Goal: Transaction & Acquisition: Purchase product/service

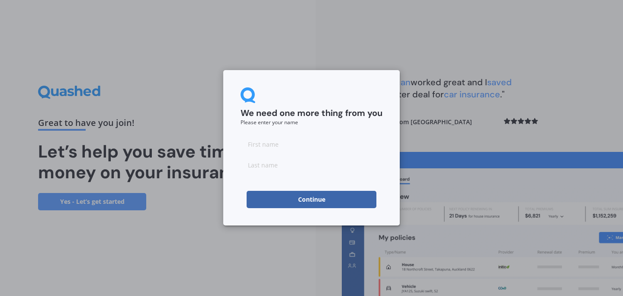
click at [251, 144] on input at bounding box center [312, 144] width 142 height 17
type input "[PERSON_NAME]"
click at [248, 164] on input at bounding box center [312, 164] width 142 height 17
type input "[PERSON_NAME]"
click at [310, 198] on button "Continue" at bounding box center [312, 199] width 130 height 17
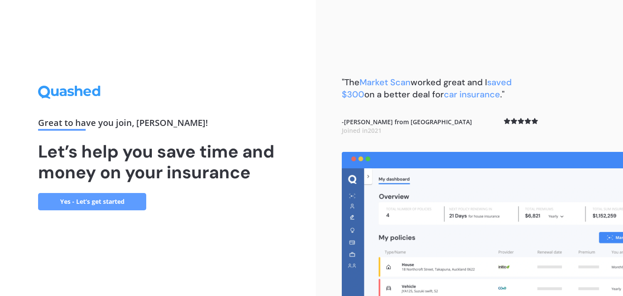
click at [108, 199] on link "Yes - Let’s get started" at bounding box center [92, 201] width 108 height 17
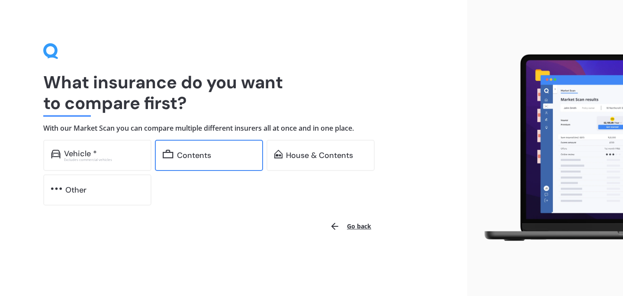
click at [192, 153] on div "Contents" at bounding box center [194, 155] width 34 height 9
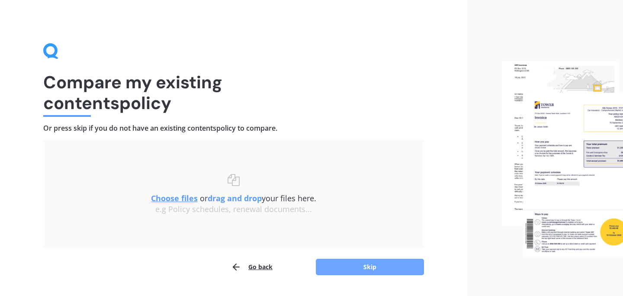
click at [373, 263] on button "Skip" at bounding box center [370, 267] width 108 height 16
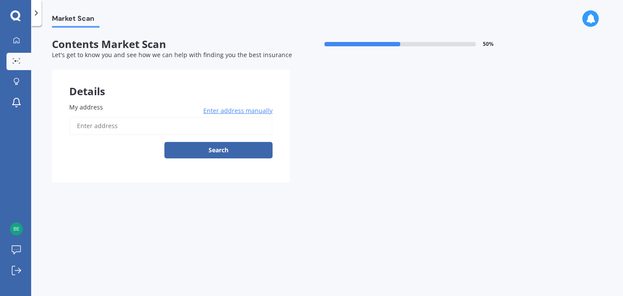
click at [72, 126] on input "My address" at bounding box center [170, 126] width 203 height 18
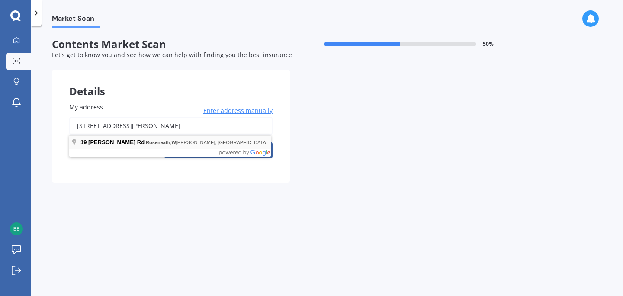
type input "[STREET_ADDRESS][PERSON_NAME]"
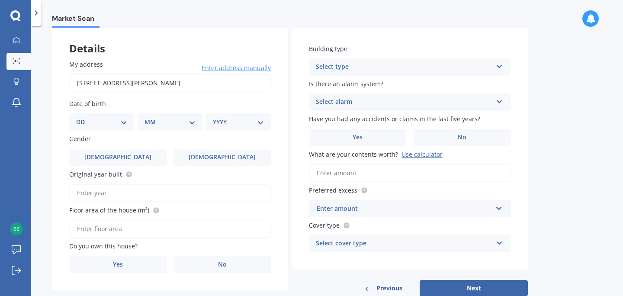
scroll to position [46, 0]
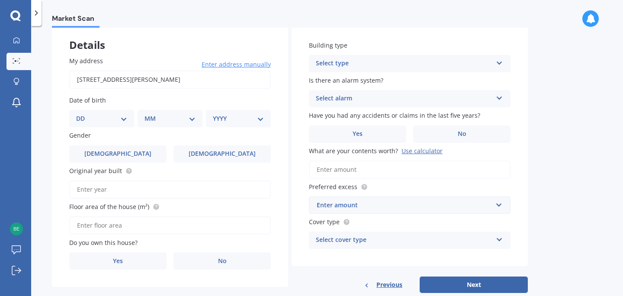
click at [93, 116] on select "DD 01 02 03 04 05 06 07 08 09 10 11 12 13 14 15 16 17 18 19 20 21 22 23 24 25 2…" at bounding box center [101, 119] width 51 height 10
click at [83, 114] on select "DD 01 02 03 04 05 06 07 08 09 10 11 12 13 14 15 16 17 18 19 20 21 22 23 24 25 2…" at bounding box center [101, 119] width 51 height 10
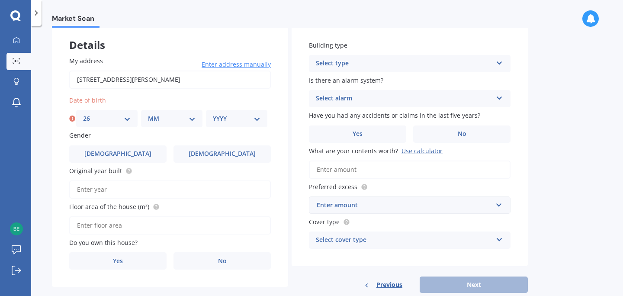
click at [127, 117] on select "DD 01 02 03 04 05 06 07 08 09 10 11 12 13 14 15 16 17 18 19 20 21 22 23 24 25 2…" at bounding box center [107, 119] width 48 height 10
click at [83, 114] on select "DD 01 02 03 04 05 06 07 08 09 10 11 12 13 14 15 16 17 18 19 20 21 22 23 24 25 2…" at bounding box center [107, 119] width 48 height 10
click at [129, 119] on select "DD 01 02 03 04 05 06 07 08 09 10 11 12 13 14 15 16 17 18 19 20 21 22 23 24 25 2…" at bounding box center [107, 119] width 48 height 10
click at [72, 119] on icon at bounding box center [72, 118] width 6 height 9
click at [126, 118] on select "DD 01 02 03 04 05 06 07 08 09 10 11 12 13 14 15 16 17 18 19 20 21 22 23 24 25 2…" at bounding box center [107, 119] width 48 height 10
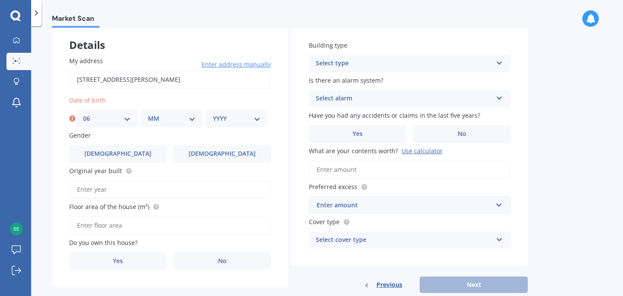
select select "26"
click at [83, 114] on select "DD 01 02 03 04 05 06 07 08 09 10 11 12 13 14 15 16 17 18 19 20 21 22 23 24 25 2…" at bounding box center [107, 119] width 48 height 10
click at [177, 117] on select "MM 01 02 03 04 05 06 07 08 09 10 11 12" at bounding box center [172, 119] width 48 height 10
select select "06"
click at [148, 114] on select "MM 01 02 03 04 05 06 07 08 09 10 11 12" at bounding box center [172, 119] width 48 height 10
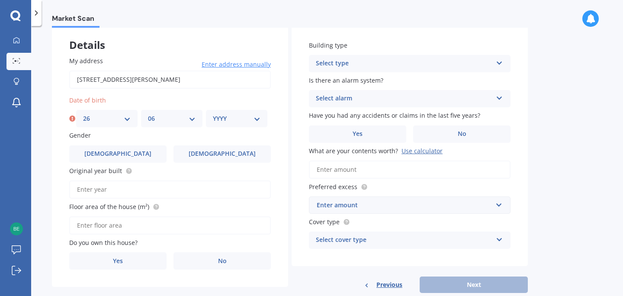
click at [258, 118] on select "YYYY 2009 2008 2007 2006 2005 2004 2003 2002 2001 2000 1999 1998 1997 1996 1995…" at bounding box center [237, 119] width 48 height 10
select select "1951"
click at [213, 114] on select "YYYY 2009 2008 2007 2006 2005 2004 2003 2002 2001 2000 1999 1998 1997 1996 1995…" at bounding box center [237, 119] width 48 height 10
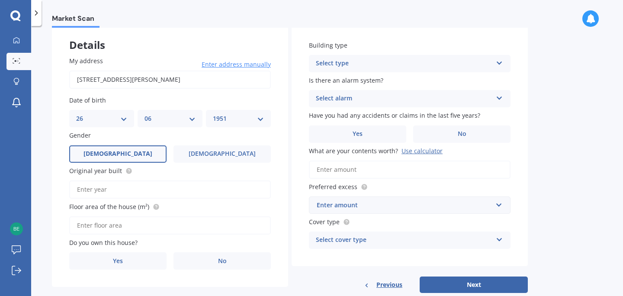
click at [122, 154] on span "[DEMOGRAPHIC_DATA]" at bounding box center [118, 153] width 69 height 7
click at [0, 0] on input "[DEMOGRAPHIC_DATA]" at bounding box center [0, 0] width 0 height 0
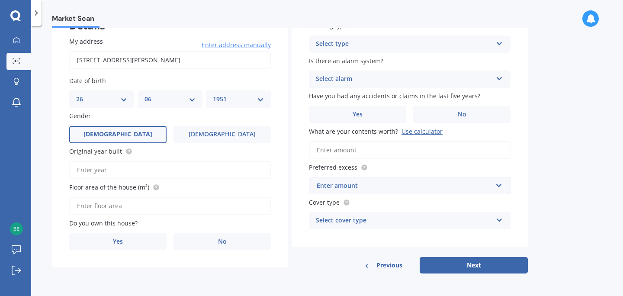
click at [86, 169] on input "Original year built" at bounding box center [170, 170] width 202 height 18
type input "1968"
click at [132, 206] on input "Floor area of the house (m²)" at bounding box center [170, 206] width 202 height 18
type input "64"
click at [119, 242] on span "Yes" at bounding box center [118, 241] width 10 height 7
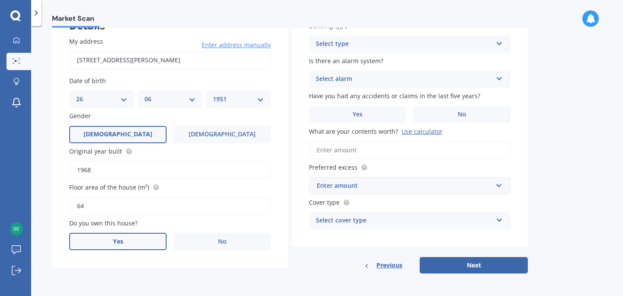
click at [0, 0] on input "Yes" at bounding box center [0, 0] width 0 height 0
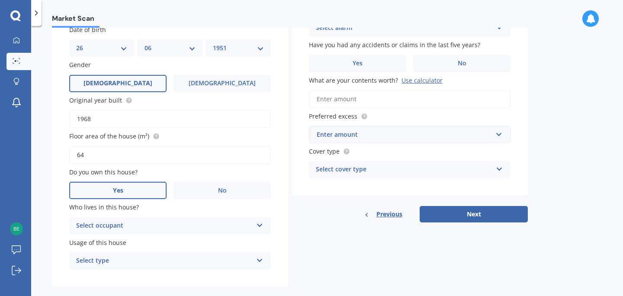
scroll to position [130, 0]
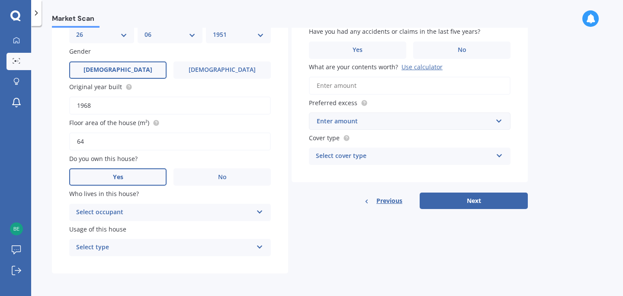
click at [111, 211] on div "Select occupant" at bounding box center [164, 212] width 177 height 10
click at [261, 246] on icon at bounding box center [259, 245] width 7 height 6
click at [97, 263] on span "Permanent" at bounding box center [93, 264] width 33 height 8
click at [262, 246] on icon at bounding box center [259, 245] width 7 height 6
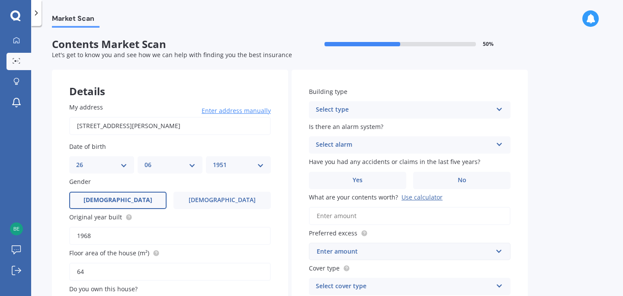
scroll to position [3, 0]
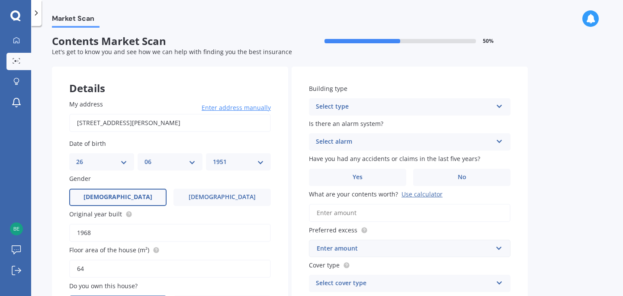
click at [500, 105] on icon at bounding box center [499, 105] width 7 height 6
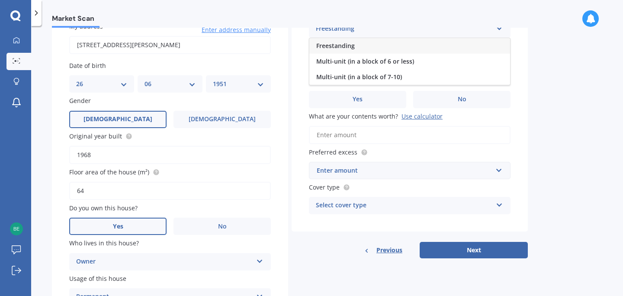
scroll to position [68, 0]
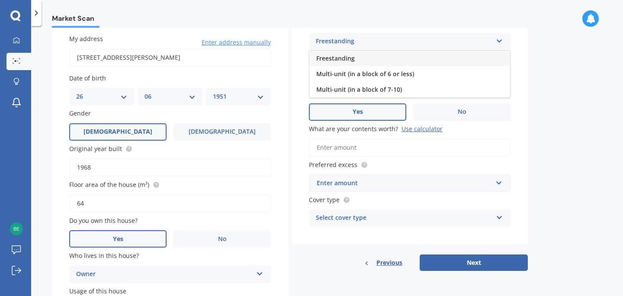
click at [358, 112] on span "Yes" at bounding box center [358, 111] width 10 height 7
click at [0, 0] on input "Yes" at bounding box center [0, 0] width 0 height 0
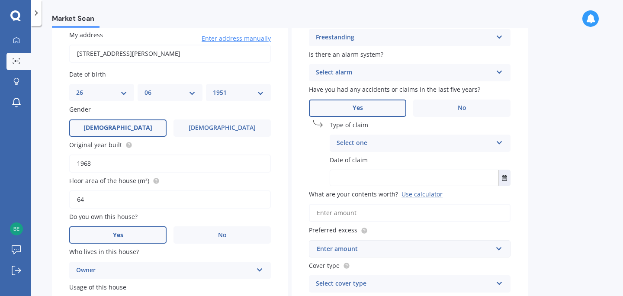
scroll to position [73, 0]
click at [499, 71] on icon at bounding box center [499, 70] width 7 height 6
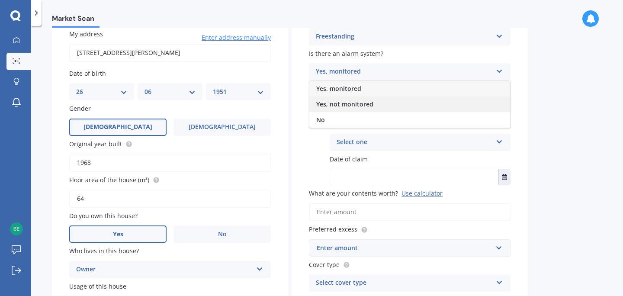
click at [492, 99] on div "Yes, not monitored" at bounding box center [410, 105] width 201 height 16
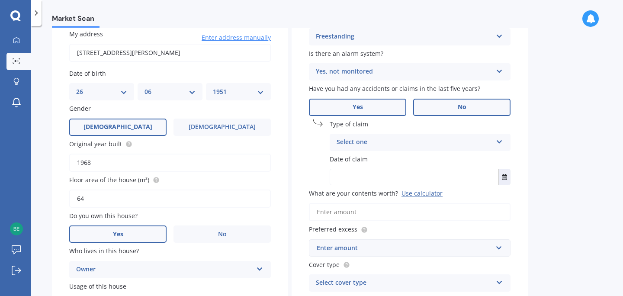
click at [464, 105] on span "No" at bounding box center [462, 106] width 9 height 7
click at [0, 0] on input "No" at bounding box center [0, 0] width 0 height 0
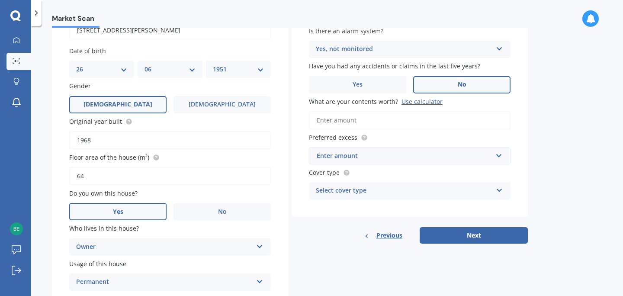
scroll to position [119, 0]
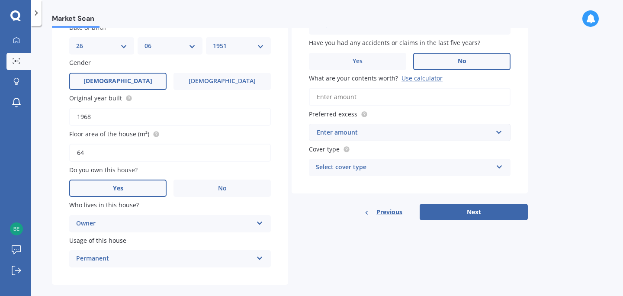
click at [420, 78] on div "Use calculator" at bounding box center [422, 78] width 41 height 8
click at [420, 88] on input "What are your contents worth? Use calculator" at bounding box center [410, 97] width 202 height 18
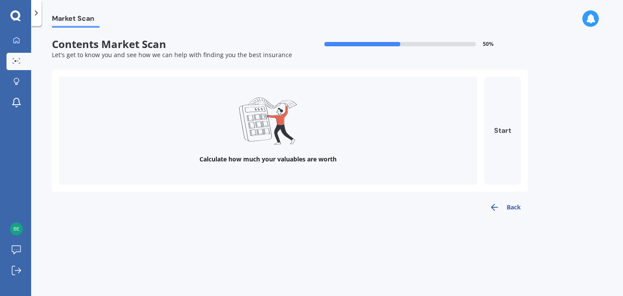
click at [504, 129] on button "Start" at bounding box center [502, 131] width 37 height 108
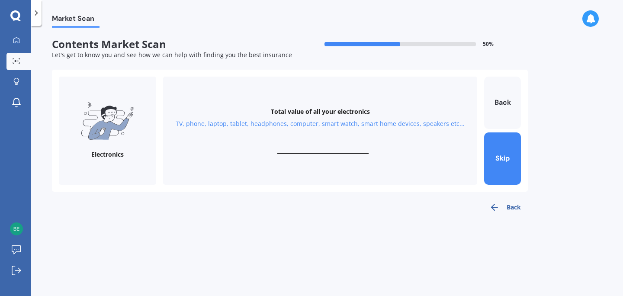
click at [313, 138] on div "Total value of all your electronics TV, phone, laptop, tablet, headphones, comp…" at bounding box center [320, 131] width 314 height 108
click at [349, 122] on div "TV, phone, laptop, tablet, headphones, computer, smart watch, smart home device…" at bounding box center [320, 123] width 289 height 9
click at [327, 139] on div "Total value of all your electronics TV, phone, laptop, tablet, headphones, comp…" at bounding box center [320, 131] width 314 height 108
click at [108, 120] on img at bounding box center [108, 121] width 54 height 38
click at [112, 155] on div "Electronics" at bounding box center [107, 154] width 32 height 9
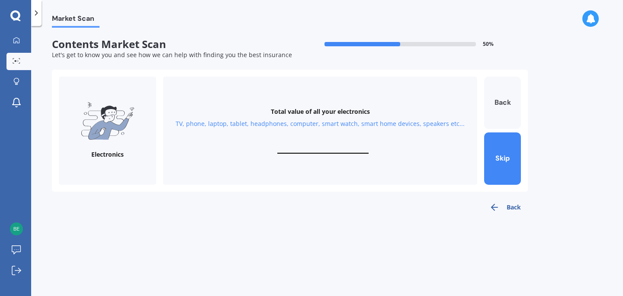
click at [503, 100] on button "Back" at bounding box center [502, 103] width 37 height 52
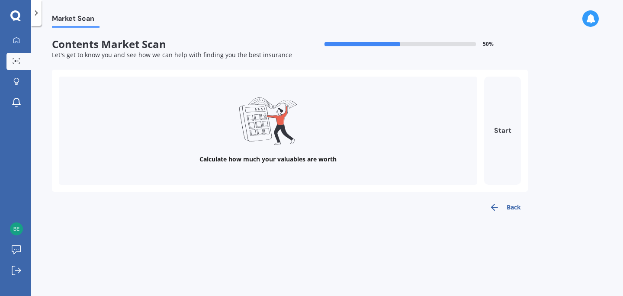
click at [503, 131] on button "Start" at bounding box center [502, 131] width 37 height 108
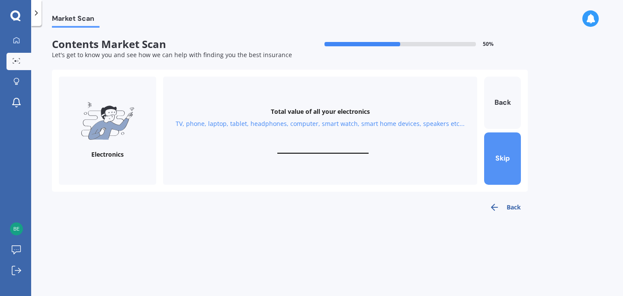
click at [501, 158] on button "Skip" at bounding box center [502, 158] width 37 height 52
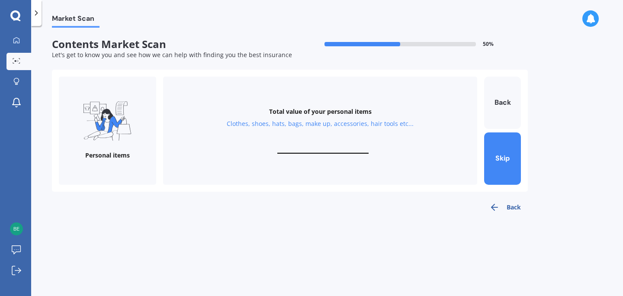
click at [348, 113] on div "Total value of your personal items" at bounding box center [320, 111] width 103 height 9
click at [504, 109] on button "Back" at bounding box center [502, 103] width 37 height 52
click at [505, 102] on button "Back" at bounding box center [502, 103] width 37 height 52
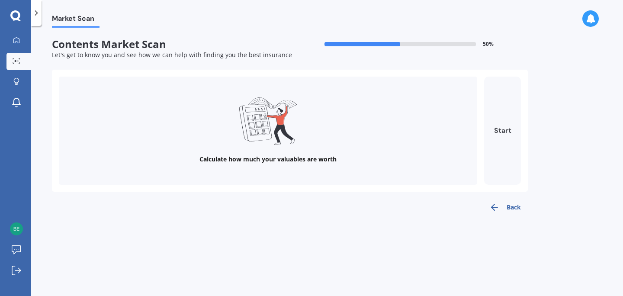
click at [505, 130] on button "Start" at bounding box center [502, 131] width 37 height 108
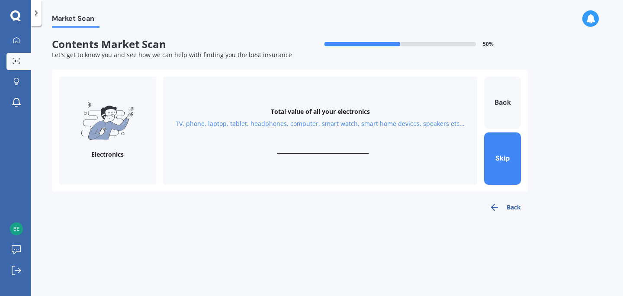
click at [329, 152] on input "text" at bounding box center [323, 149] width 91 height 8
type input "$11,000"
click at [506, 158] on button "Next" at bounding box center [502, 158] width 37 height 52
click at [311, 149] on input "text" at bounding box center [323, 149] width 91 height 8
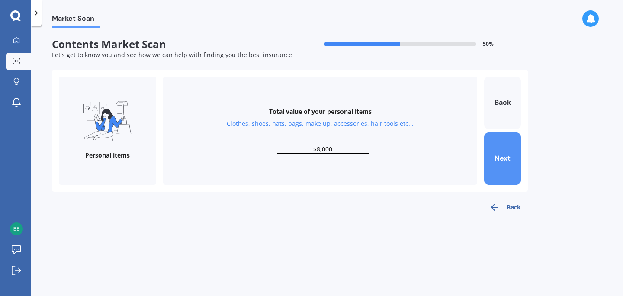
type input "$8,000"
click at [498, 154] on button "Next" at bounding box center [502, 158] width 37 height 52
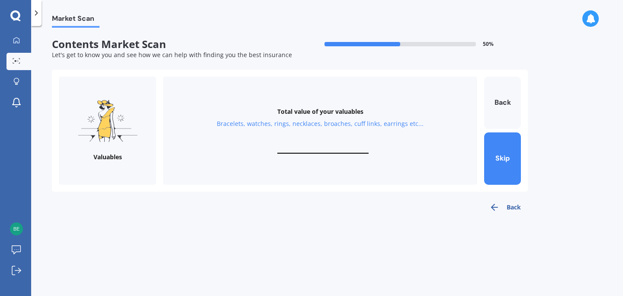
click at [316, 148] on input "text" at bounding box center [323, 149] width 91 height 8
type input "$2,000"
click at [497, 155] on button "Next" at bounding box center [502, 158] width 37 height 52
click at [312, 147] on input "text" at bounding box center [323, 149] width 91 height 8
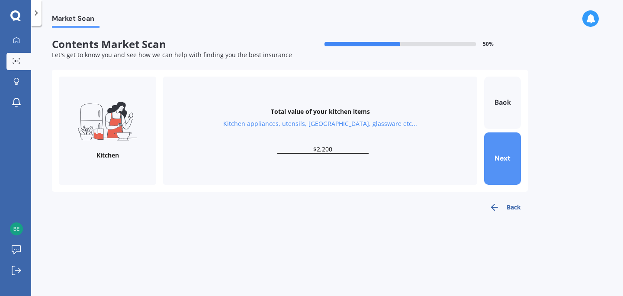
type input "$2,200"
click at [498, 156] on button "Next" at bounding box center [502, 158] width 37 height 52
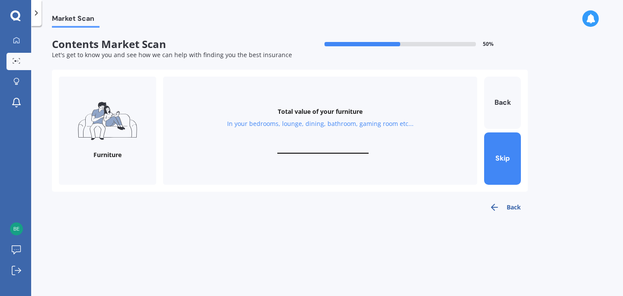
click at [307, 142] on div "Total value of your furniture In your bedrooms, lounge, dining, bathroom, gamin…" at bounding box center [320, 131] width 314 height 108
click at [313, 149] on input "text" at bounding box center [323, 149] width 91 height 8
type input "$12,000"
click at [504, 156] on button "Next" at bounding box center [502, 158] width 37 height 52
click at [505, 102] on button "Back" at bounding box center [502, 103] width 37 height 52
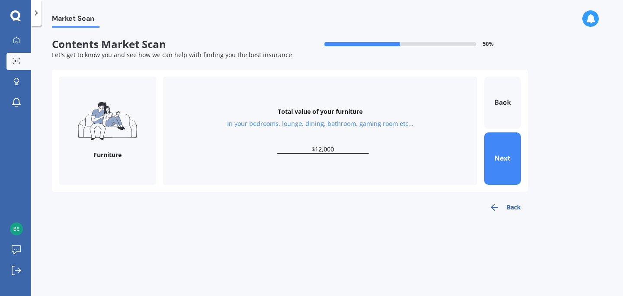
click at [322, 148] on input "$12,000" at bounding box center [323, 149] width 91 height 8
type input "$13,000"
click at [500, 157] on button "Next" at bounding box center [502, 158] width 37 height 52
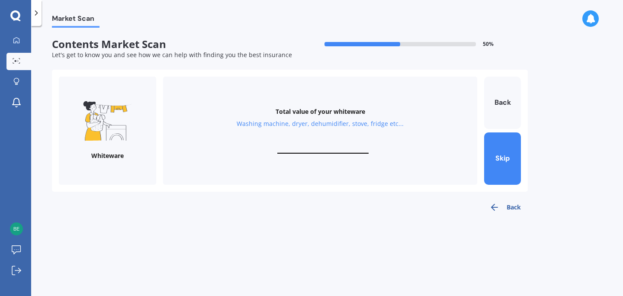
click at [322, 150] on input "text" at bounding box center [323, 149] width 91 height 8
type input "$4,200"
click at [505, 153] on button "Next" at bounding box center [502, 158] width 37 height 52
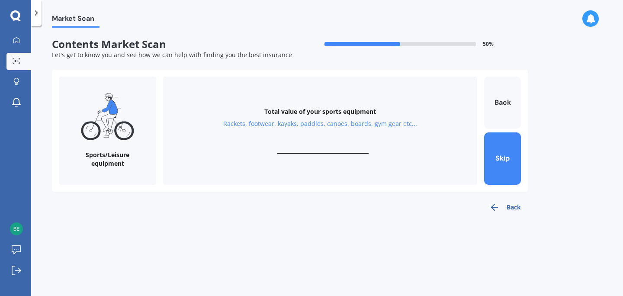
click at [310, 152] on input "text" at bounding box center [323, 149] width 91 height 8
type input "$250"
click at [501, 155] on button "Next" at bounding box center [502, 158] width 37 height 52
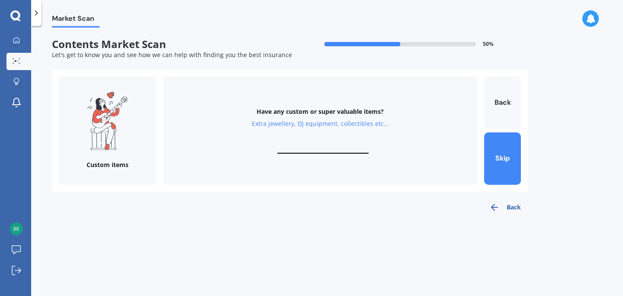
click at [306, 150] on input "text" at bounding box center [323, 149] width 91 height 8
click at [502, 101] on button "Back" at bounding box center [502, 103] width 37 height 52
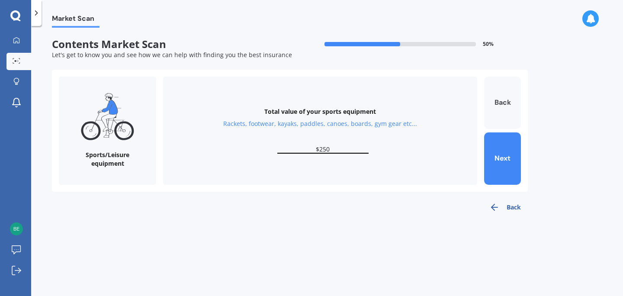
click at [502, 101] on button "Back" at bounding box center [502, 103] width 37 height 52
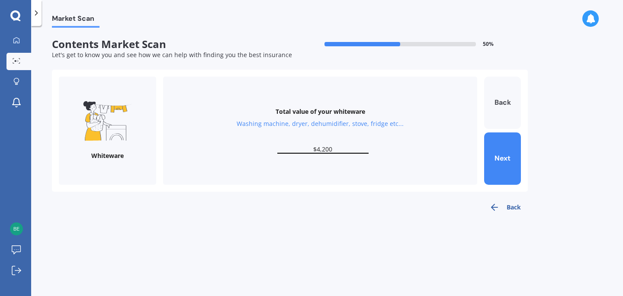
click at [503, 101] on button "Back" at bounding box center [502, 103] width 37 height 52
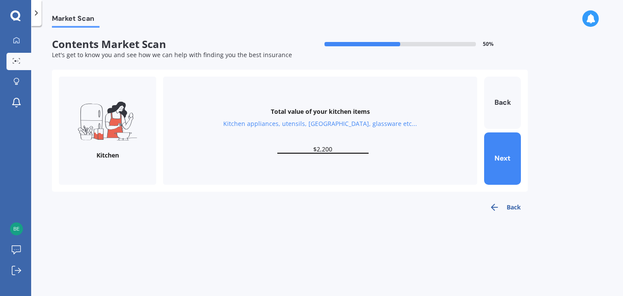
click at [320, 148] on input "$2,200" at bounding box center [323, 149] width 91 height 8
click at [501, 101] on button "Back" at bounding box center [502, 103] width 37 height 52
click at [502, 100] on button "Back" at bounding box center [502, 103] width 37 height 52
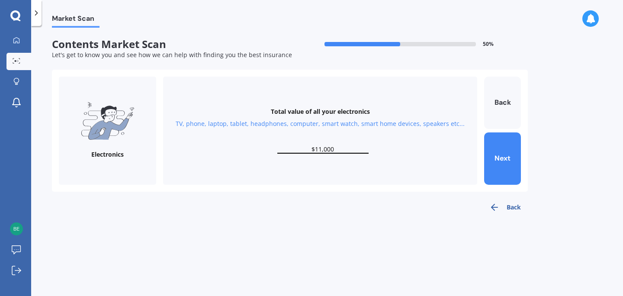
click at [322, 150] on input "$11,000" at bounding box center [323, 149] width 91 height 8
type input "$12,000"
click at [502, 101] on button "Back" at bounding box center [502, 103] width 37 height 52
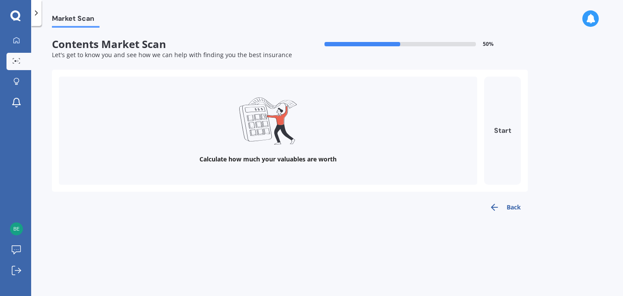
click at [502, 130] on button "Start" at bounding box center [502, 131] width 37 height 108
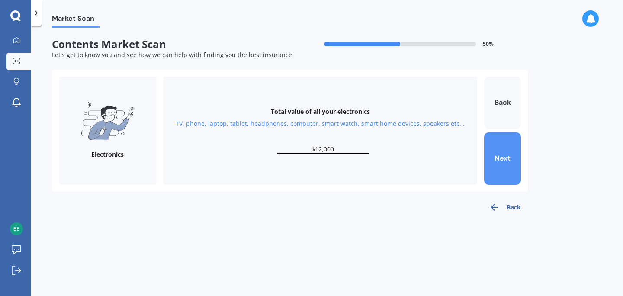
click at [506, 158] on button "Next" at bounding box center [502, 158] width 37 height 52
click at [503, 157] on button "Next" at bounding box center [502, 158] width 37 height 52
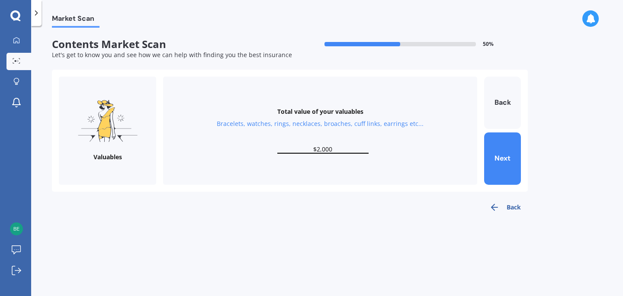
click at [326, 148] on input "$2,000" at bounding box center [323, 149] width 91 height 8
click at [501, 158] on button "Next" at bounding box center [502, 158] width 37 height 52
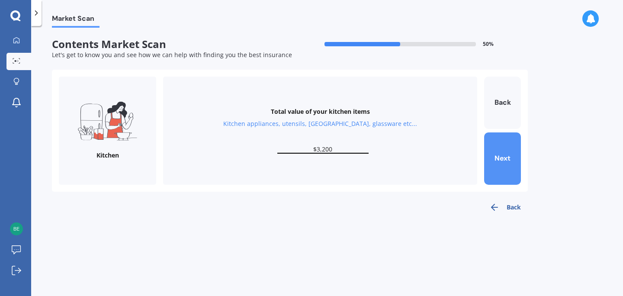
click at [501, 157] on button "Next" at bounding box center [502, 158] width 37 height 52
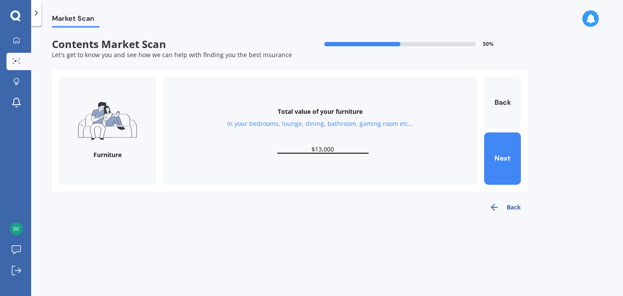
click at [321, 149] on input "$13,000" at bounding box center [323, 149] width 91 height 8
click at [498, 156] on button "Next" at bounding box center [502, 158] width 37 height 52
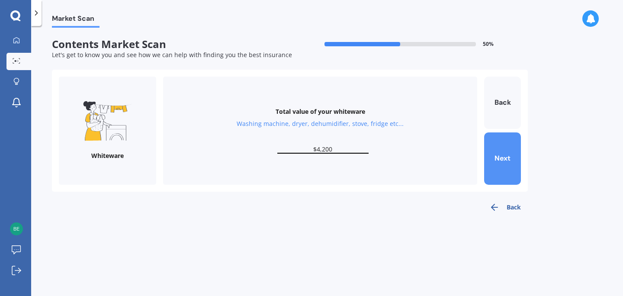
click at [498, 156] on button "Next" at bounding box center [502, 158] width 37 height 52
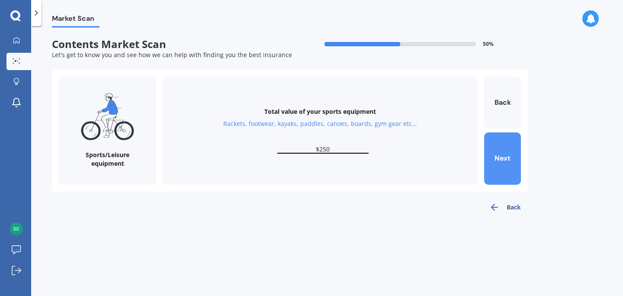
click at [498, 156] on button "Next" at bounding box center [502, 158] width 37 height 52
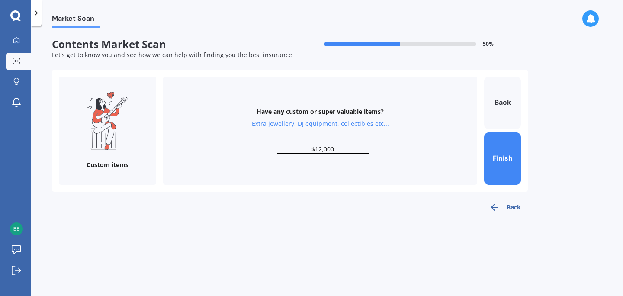
click at [322, 151] on input "$12,000" at bounding box center [323, 149] width 91 height 8
click at [501, 100] on button "Back" at bounding box center [502, 103] width 37 height 52
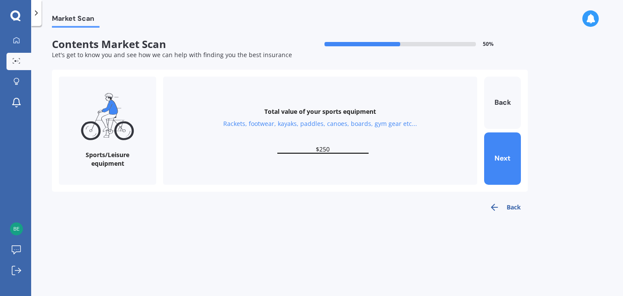
click at [331, 148] on input "$250" at bounding box center [323, 149] width 91 height 8
type input "$2"
click at [552, 127] on div "Market Scan Contents Market Scan 50 % Let's get to know you and see how we can …" at bounding box center [327, 163] width 592 height 270
click at [502, 101] on button "Back" at bounding box center [502, 103] width 37 height 52
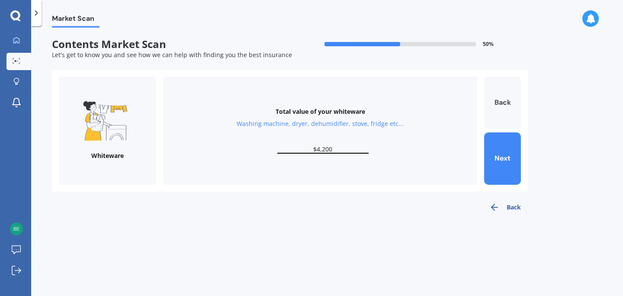
click at [502, 101] on button "Back" at bounding box center [502, 103] width 37 height 52
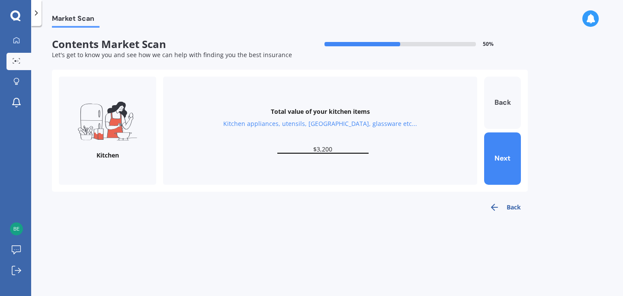
click at [502, 101] on button "Back" at bounding box center [502, 103] width 37 height 52
click at [504, 102] on button "Back" at bounding box center [502, 103] width 37 height 52
type input "$12,000"
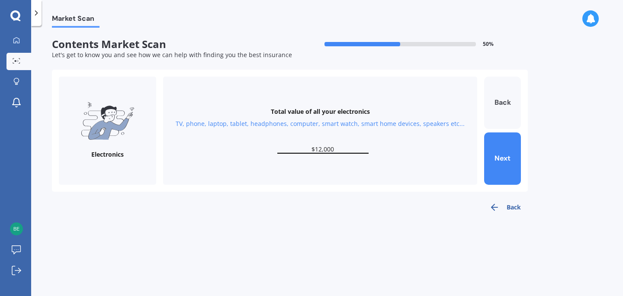
click at [504, 102] on button "Back" at bounding box center [502, 103] width 37 height 52
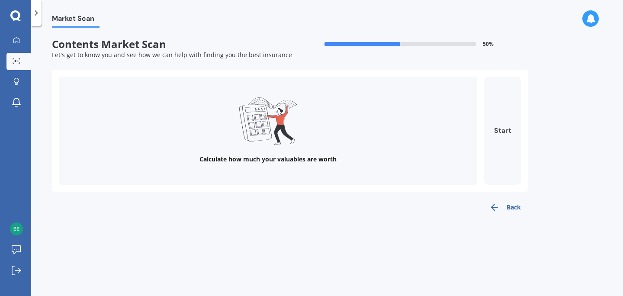
click at [501, 131] on button "Start" at bounding box center [502, 131] width 37 height 108
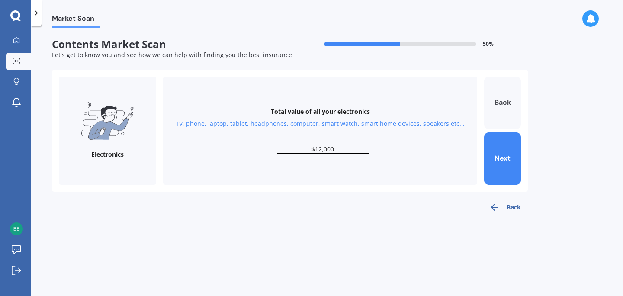
click at [503, 101] on button "Back" at bounding box center [502, 103] width 37 height 52
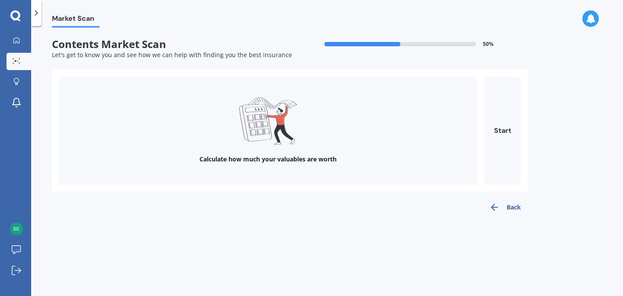
click at [284, 142] on icon at bounding box center [268, 120] width 58 height 47
click at [315, 202] on div "Back" at bounding box center [290, 204] width 476 height 24
click at [513, 207] on button "Back" at bounding box center [505, 207] width 45 height 17
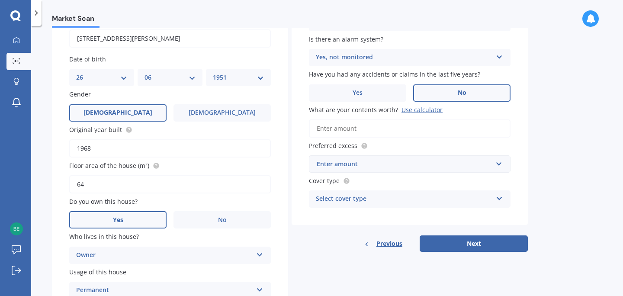
scroll to position [130, 0]
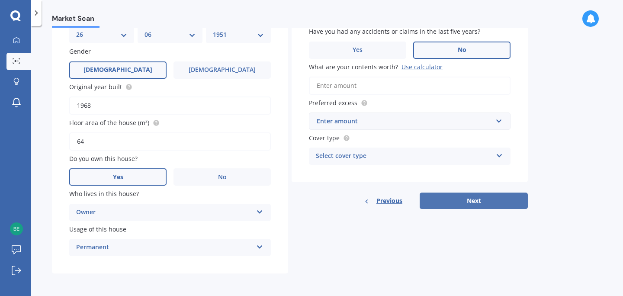
click at [477, 198] on button "Next" at bounding box center [474, 201] width 108 height 16
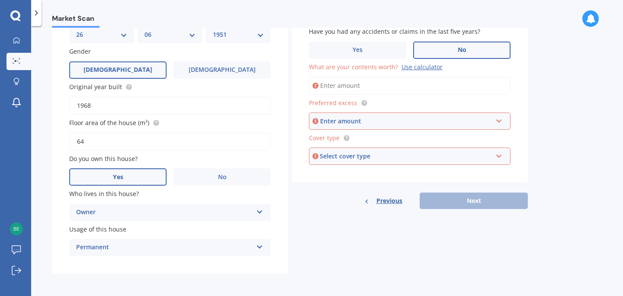
click at [473, 201] on div "Previous Next" at bounding box center [410, 201] width 236 height 16
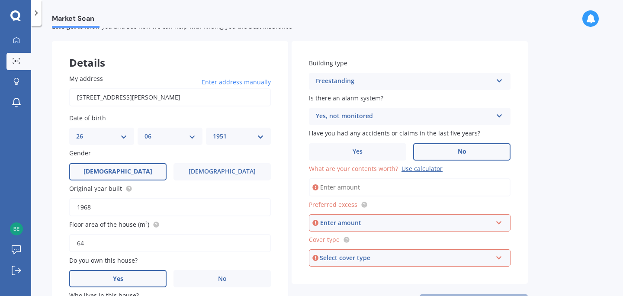
scroll to position [30, 0]
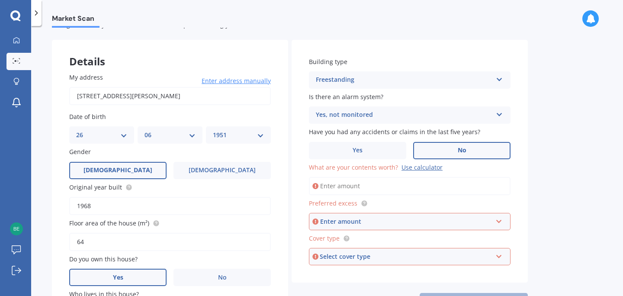
click at [423, 168] on div "Use calculator" at bounding box center [422, 167] width 41 height 8
click at [423, 177] on input "What are your contents worth? Use calculator" at bounding box center [410, 186] width 202 height 18
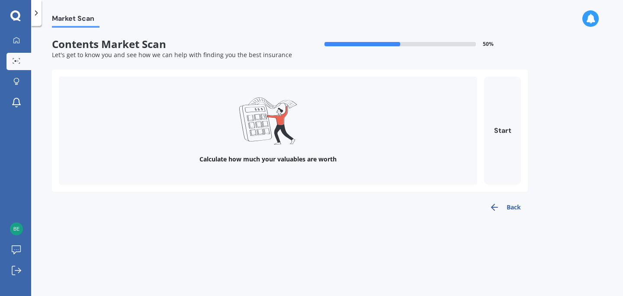
scroll to position [0, 0]
click at [307, 195] on div "Back" at bounding box center [290, 204] width 476 height 24
click at [501, 129] on button "Start" at bounding box center [502, 131] width 37 height 108
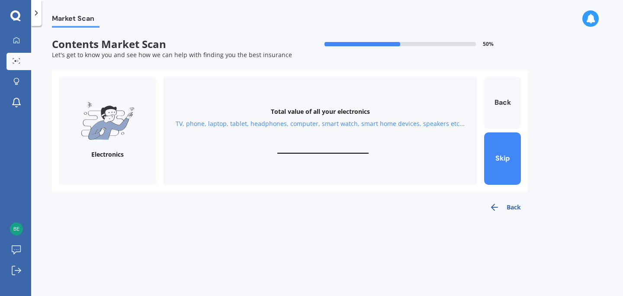
click at [308, 149] on input "text" at bounding box center [323, 149] width 91 height 8
type input "$12,000"
click at [504, 157] on button "Next" at bounding box center [502, 158] width 37 height 52
click at [310, 151] on input "text" at bounding box center [323, 149] width 91 height 8
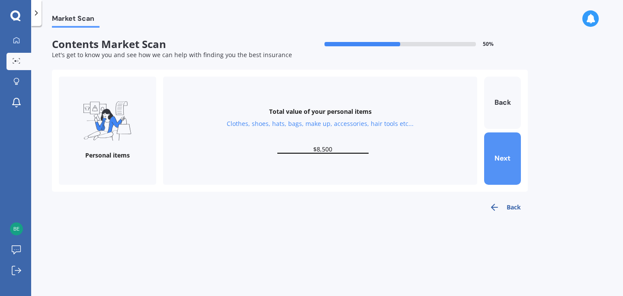
type input "$8,500"
click at [502, 156] on button "Next" at bounding box center [502, 158] width 37 height 52
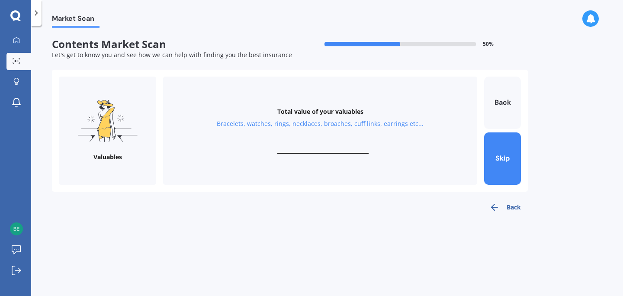
click at [307, 151] on input "text" at bounding box center [323, 149] width 91 height 8
click at [501, 102] on button "Back" at bounding box center [502, 103] width 37 height 52
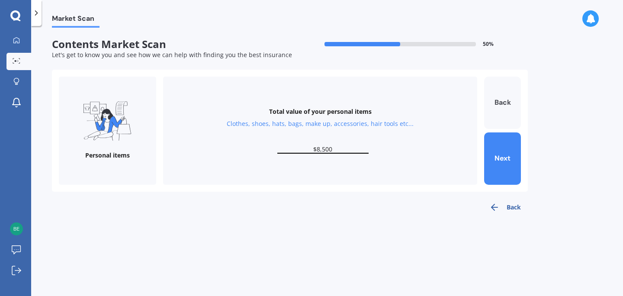
click at [501, 102] on button "Back" at bounding box center [502, 103] width 37 height 52
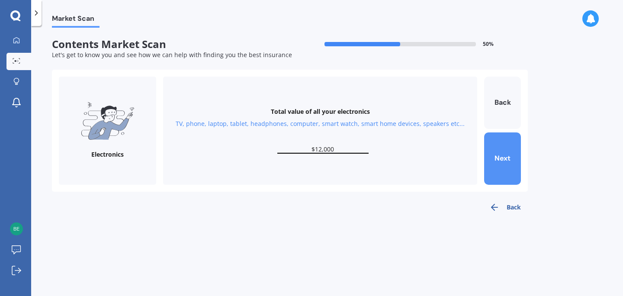
click at [503, 155] on button "Next" at bounding box center [502, 158] width 37 height 52
type input "$2,500"
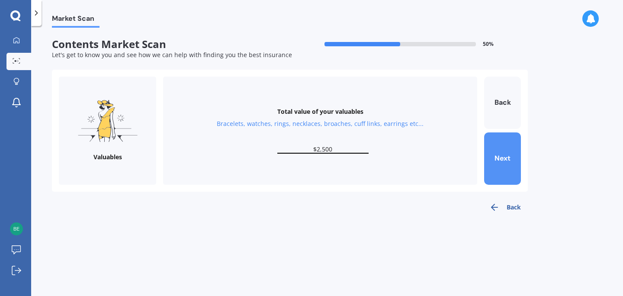
click at [503, 156] on button "Next" at bounding box center [502, 158] width 37 height 52
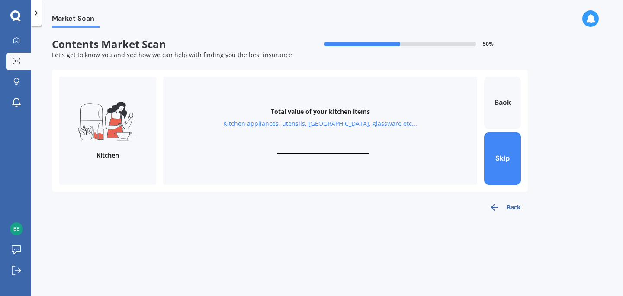
click at [295, 150] on input "text" at bounding box center [323, 149] width 91 height 8
type input "$3,000"
click at [503, 157] on button "Next" at bounding box center [502, 158] width 37 height 52
click at [305, 152] on input "text" at bounding box center [323, 149] width 91 height 8
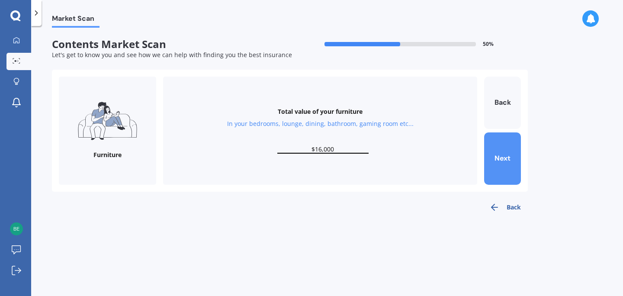
type input "$16,000"
click at [496, 155] on button "Next" at bounding box center [502, 158] width 37 height 52
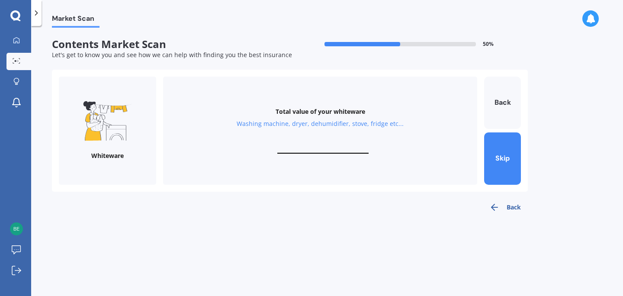
click at [296, 149] on input "text" at bounding box center [323, 149] width 91 height 8
type input "$4,200"
click at [501, 159] on button "Next" at bounding box center [502, 158] width 37 height 52
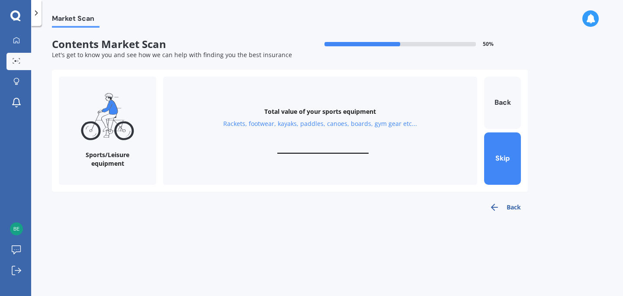
click at [297, 149] on input "text" at bounding box center [323, 149] width 91 height 8
type input "$4,000"
click at [499, 156] on button "Next" at bounding box center [502, 158] width 37 height 52
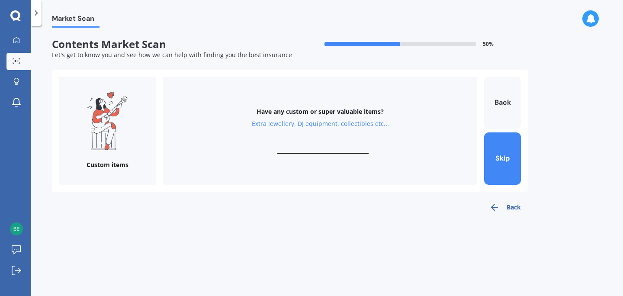
click at [297, 150] on input "text" at bounding box center [323, 149] width 91 height 8
type input "$15,000"
click at [507, 157] on button "Finish" at bounding box center [502, 158] width 37 height 52
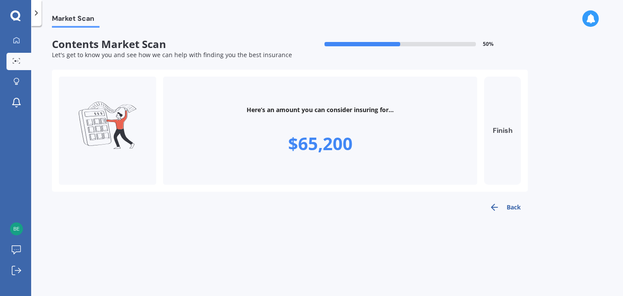
click at [504, 129] on button "Finish" at bounding box center [502, 131] width 37 height 108
type input "$65,200"
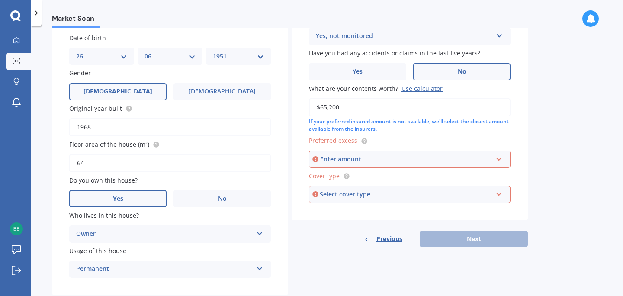
scroll to position [130, 0]
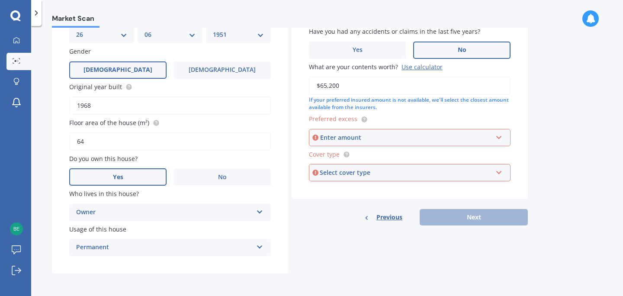
click at [327, 142] on div "Enter amount" at bounding box center [406, 138] width 172 height 10
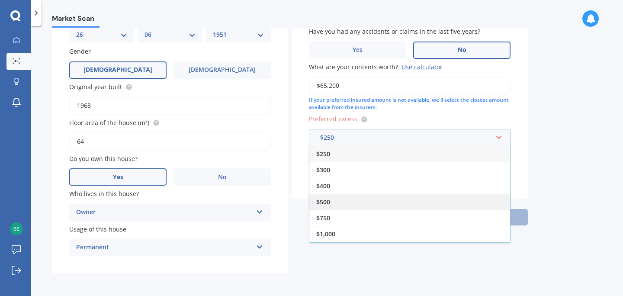
click at [323, 204] on span "$500" at bounding box center [323, 202] width 14 height 8
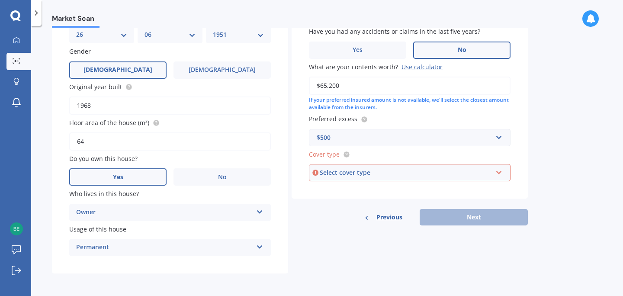
click at [500, 173] on icon at bounding box center [499, 171] width 7 height 6
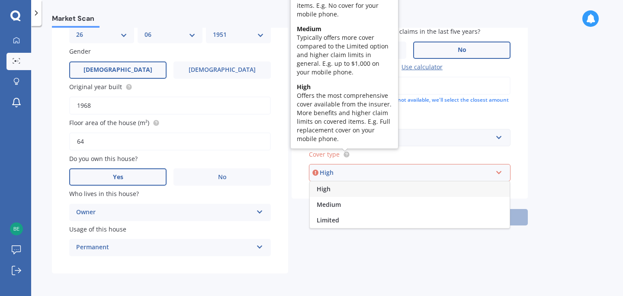
click at [348, 155] on circle at bounding box center [347, 155] width 6 height 6
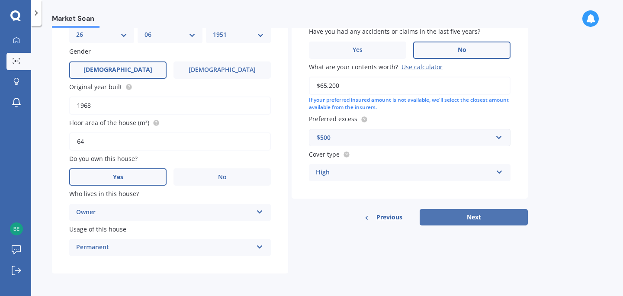
click at [474, 220] on button "Next" at bounding box center [474, 217] width 108 height 16
select select "26"
select select "06"
select select "1951"
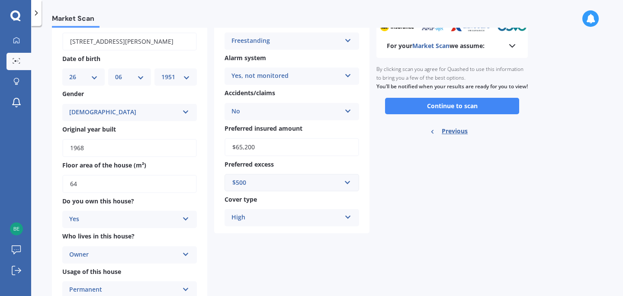
scroll to position [90, 0]
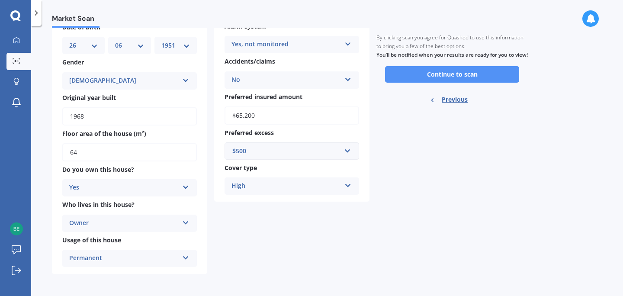
click at [461, 82] on button "Continue to scan" at bounding box center [452, 74] width 134 height 16
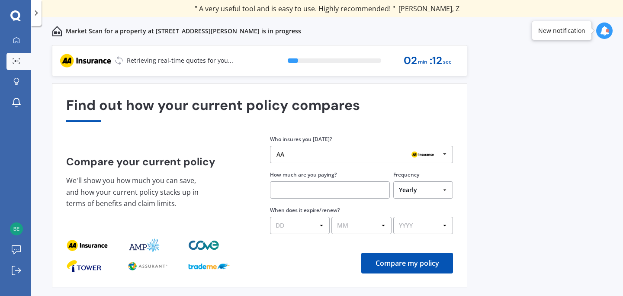
scroll to position [17, 0]
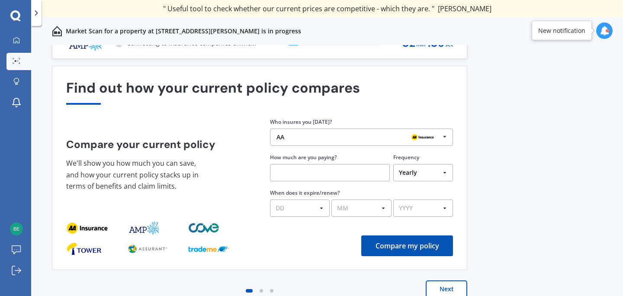
click at [446, 289] on button "Next" at bounding box center [447, 289] width 42 height 17
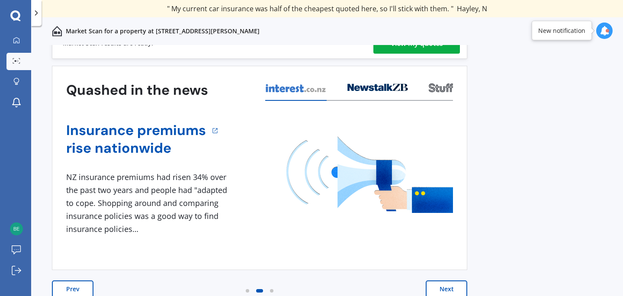
scroll to position [0, 0]
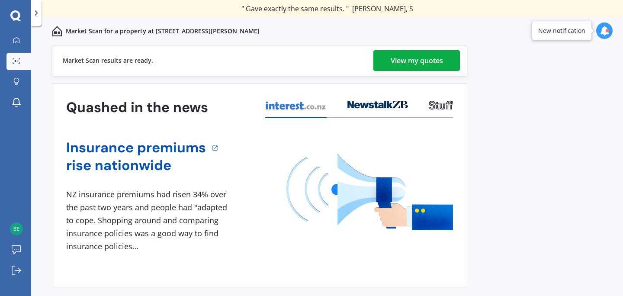
click at [404, 60] on div "View my quotes" at bounding box center [417, 60] width 52 height 21
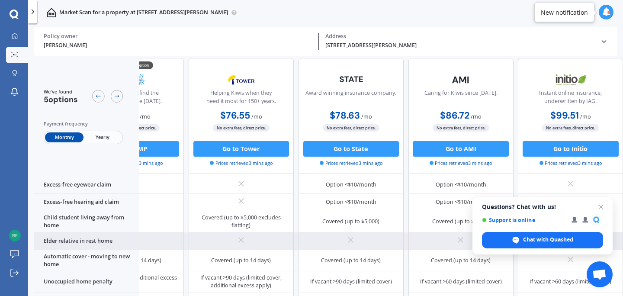
scroll to position [595, 71]
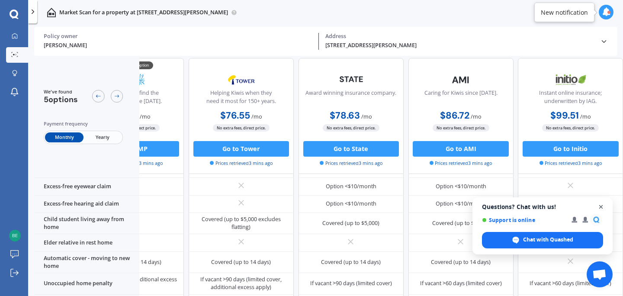
click at [602, 207] on span "Open chat" at bounding box center [601, 207] width 11 height 11
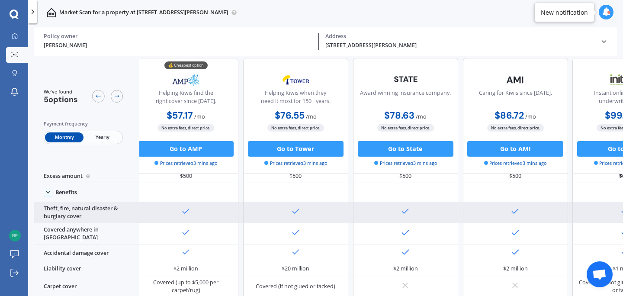
scroll to position [27, 10]
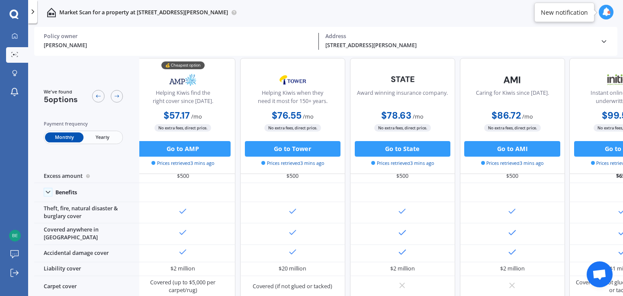
click at [101, 137] on span "Yearly" at bounding box center [103, 137] width 38 height 10
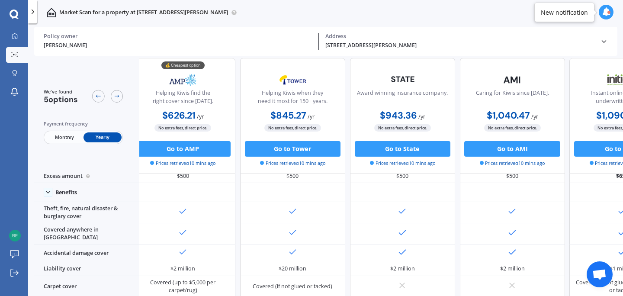
click at [64, 135] on span "Monthly" at bounding box center [64, 137] width 38 height 10
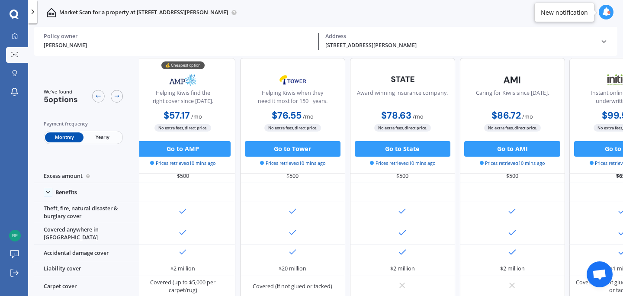
click at [101, 136] on span "Yearly" at bounding box center [103, 137] width 38 height 10
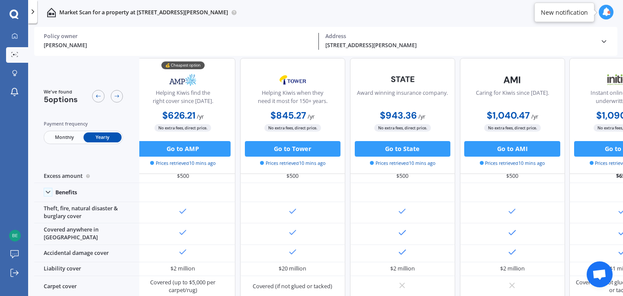
click at [64, 136] on span "Monthly" at bounding box center [64, 137] width 38 height 10
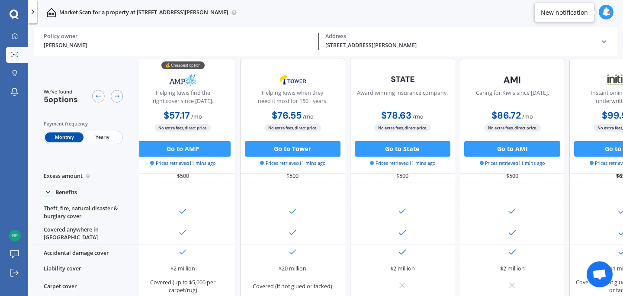
click at [101, 134] on span "Yearly" at bounding box center [103, 137] width 38 height 10
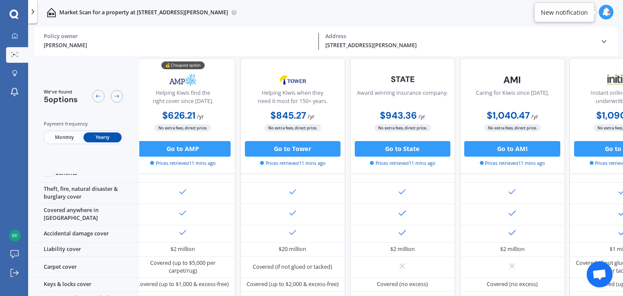
scroll to position [48, 10]
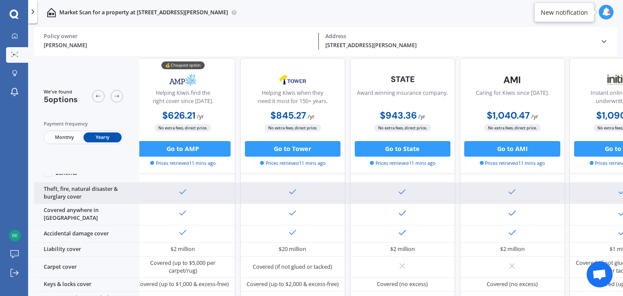
click at [422, 193] on div at bounding box center [402, 194] width 105 height 22
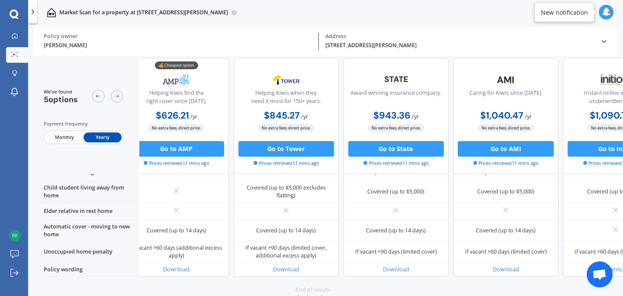
scroll to position [647, 17]
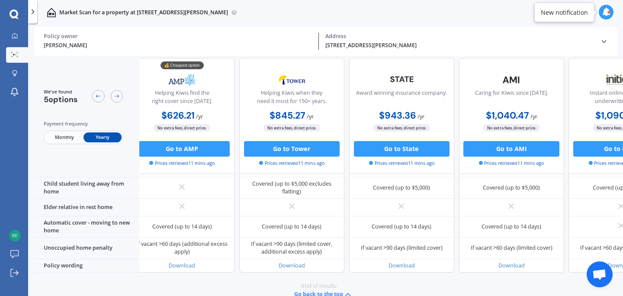
click at [346, 95] on div "💰 Cheapest option Helping Kiwis find the right cover since [DATE]. $626.21 / yr…" at bounding box center [401, 116] width 545 height 116
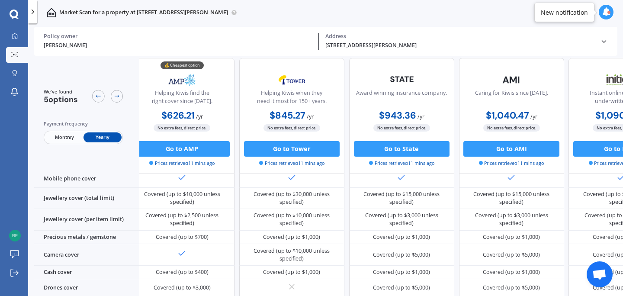
scroll to position [207, 11]
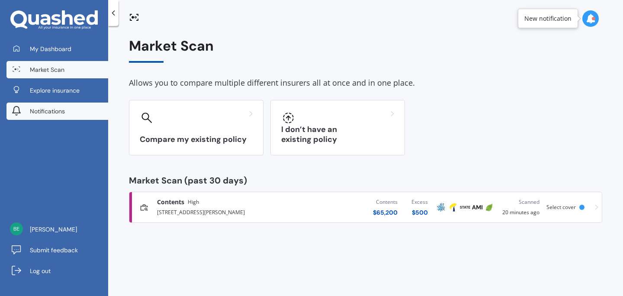
click at [54, 111] on span "Notifications" at bounding box center [47, 111] width 35 height 9
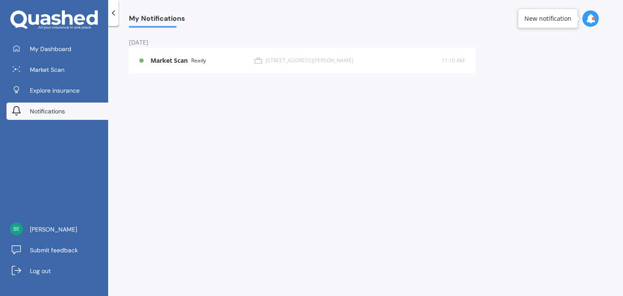
click at [156, 136] on div "My Notifications [DATE] Market Scan Ready [STREET_ADDRESS][PERSON_NAME] 11:10 A…" at bounding box center [365, 163] width 515 height 270
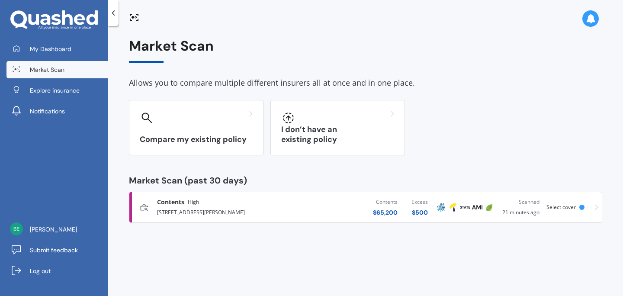
click at [556, 203] on span "Select cover" at bounding box center [561, 206] width 29 height 7
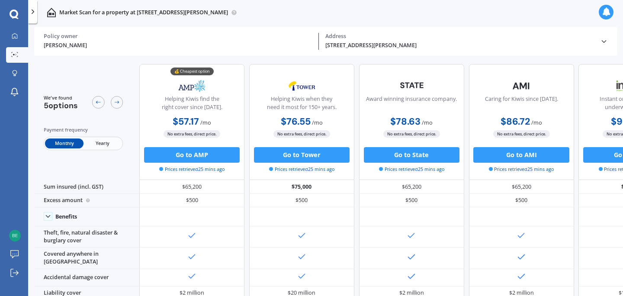
click at [104, 144] on span "Yearly" at bounding box center [103, 144] width 38 height 10
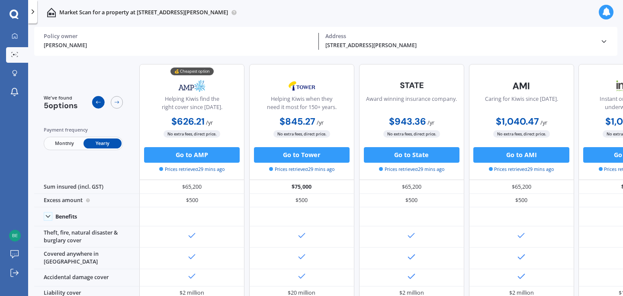
click at [97, 100] on icon at bounding box center [98, 102] width 6 height 6
click at [119, 100] on icon at bounding box center [117, 102] width 6 height 6
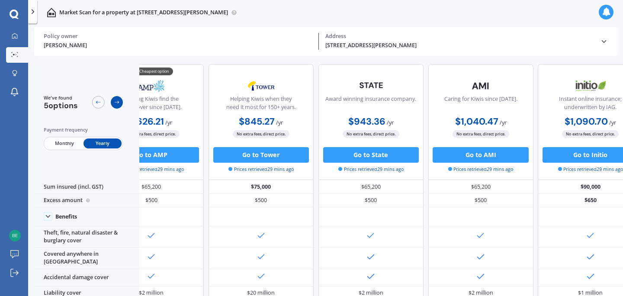
scroll to position [0, 71]
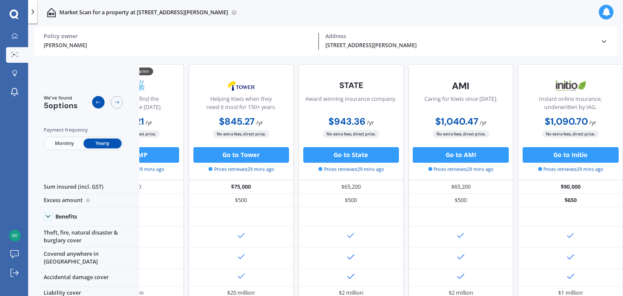
click at [97, 100] on icon at bounding box center [98, 102] width 6 height 6
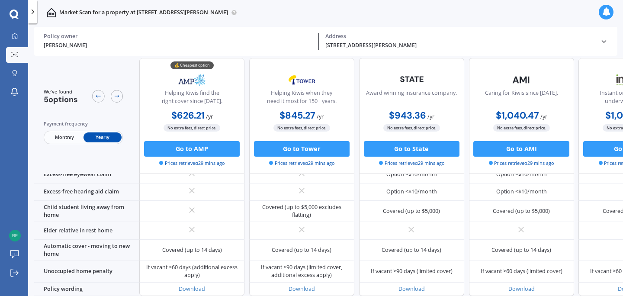
scroll to position [647, 0]
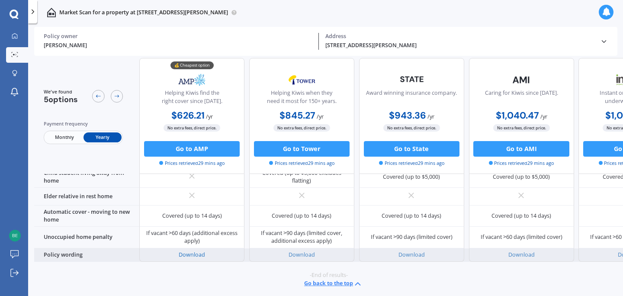
click at [197, 251] on link "Download" at bounding box center [192, 254] width 26 height 7
click at [305, 251] on link "Download" at bounding box center [302, 254] width 26 height 7
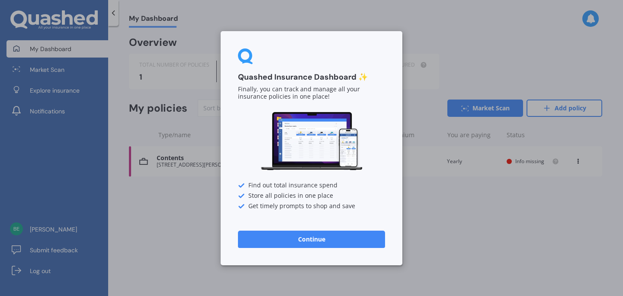
click at [479, 38] on div "Quashed Insurance Dashboard ✨ Finally, you can track and manage all your insura…" at bounding box center [311, 148] width 623 height 296
click at [114, 12] on div "Quashed Insurance Dashboard ✨ Finally, you can track and manage all your insura…" at bounding box center [311, 148] width 623 height 296
click at [51, 113] on div "Quashed Insurance Dashboard ✨ Finally, you can track and manage all your insura…" at bounding box center [311, 148] width 623 height 296
click at [591, 18] on div "Quashed Insurance Dashboard ✨ Finally, you can track and manage all your insura…" at bounding box center [311, 148] width 623 height 296
click at [57, 229] on div "Quashed Insurance Dashboard ✨ Finally, you can track and manage all your insura…" at bounding box center [311, 148] width 623 height 296
